Goal: Navigation & Orientation: Go to known website

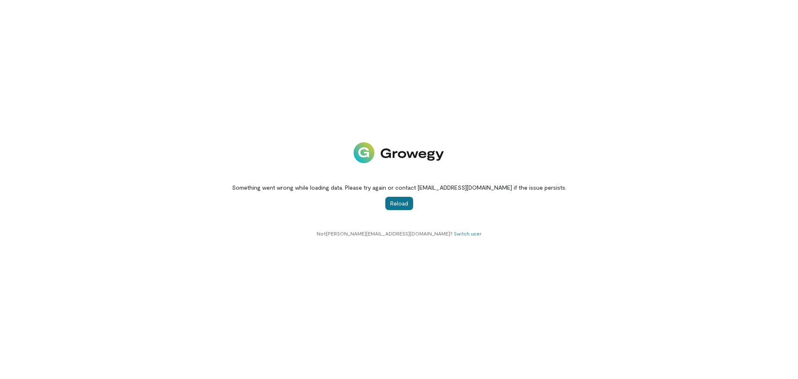
click at [392, 206] on button "Reload" at bounding box center [399, 203] width 28 height 13
